Goal: Transaction & Acquisition: Download file/media

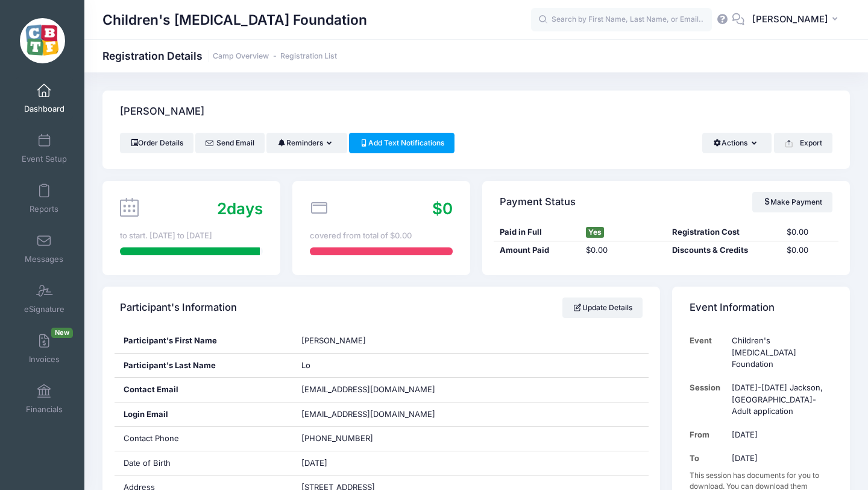
scroll to position [66, 0]
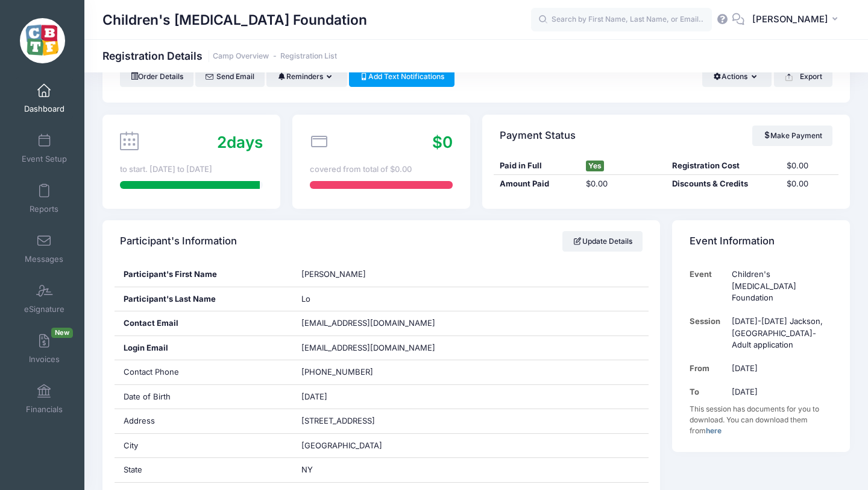
click at [669, 19] on input "text" at bounding box center [621, 20] width 181 height 24
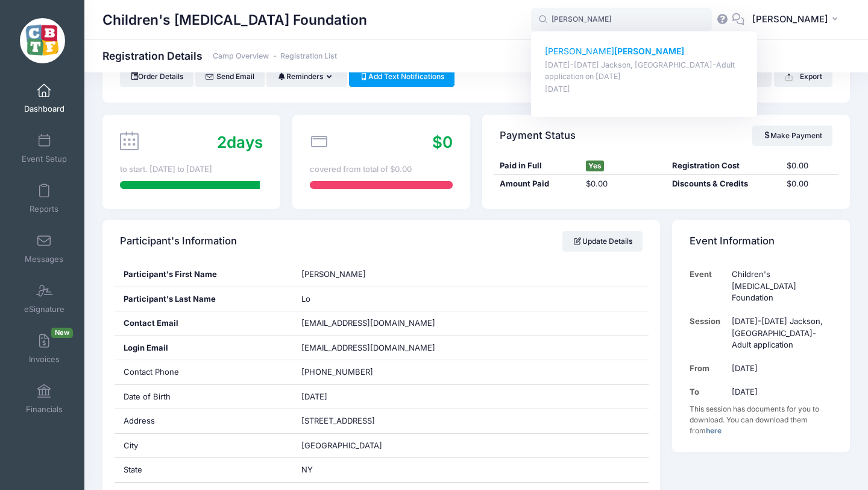
click at [600, 51] on p "[PERSON_NAME]" at bounding box center [644, 51] width 199 height 13
type input "[PERSON_NAME] ([DATE]-[DATE] [PERSON_NAME], [GEOGRAPHIC_DATA]-Adult application…"
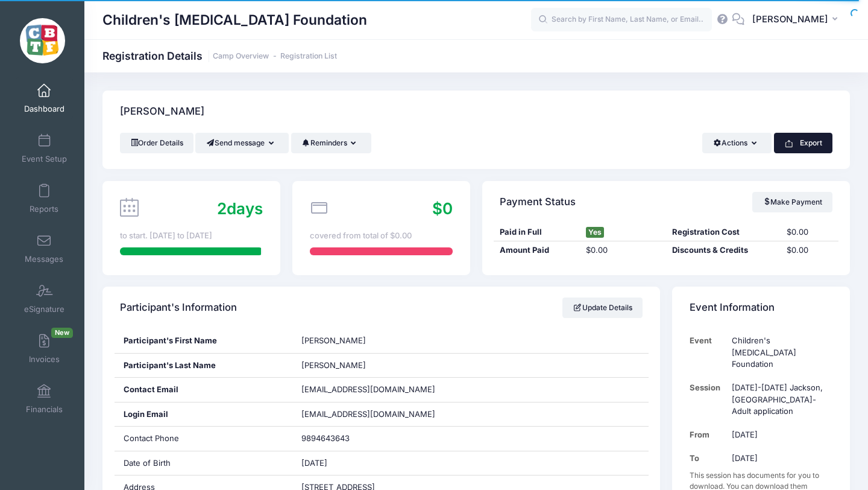
click at [800, 141] on button "Export" at bounding box center [803, 143] width 58 height 21
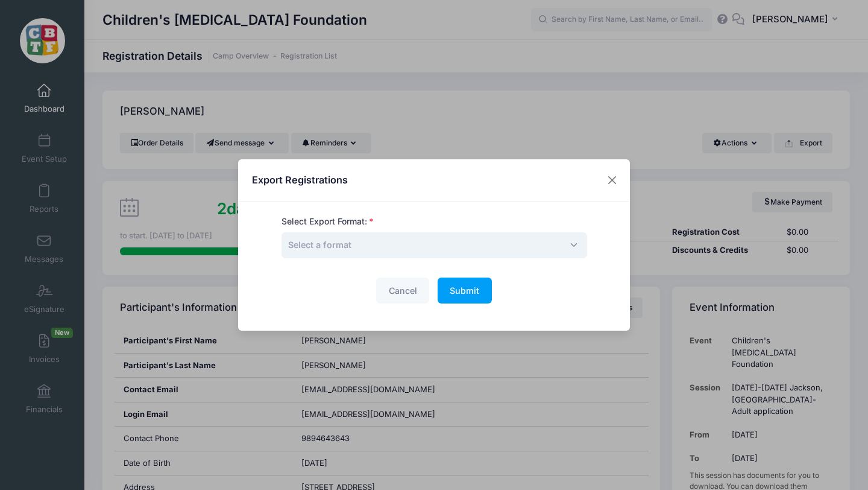
click at [335, 245] on span "Select a format" at bounding box center [319, 244] width 63 height 10
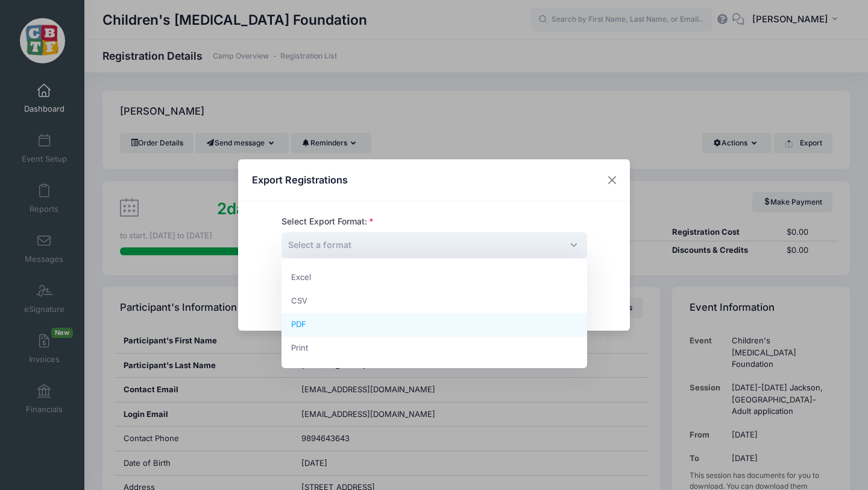
select select "pdf"
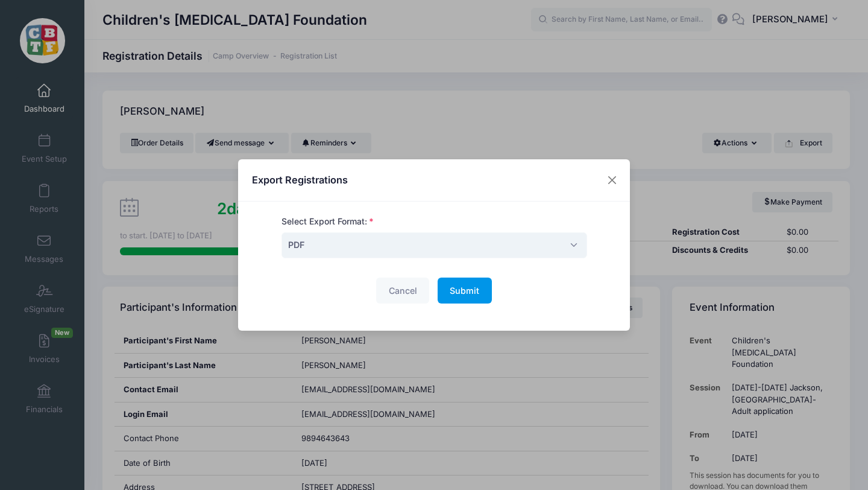
click at [456, 290] on span "Submit" at bounding box center [465, 290] width 30 height 10
